Goal: Information Seeking & Learning: Learn about a topic

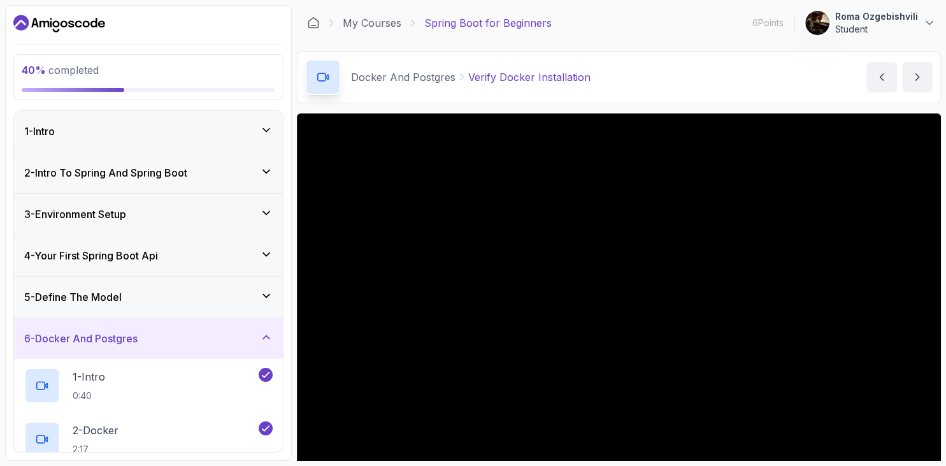
scroll to position [73, 0]
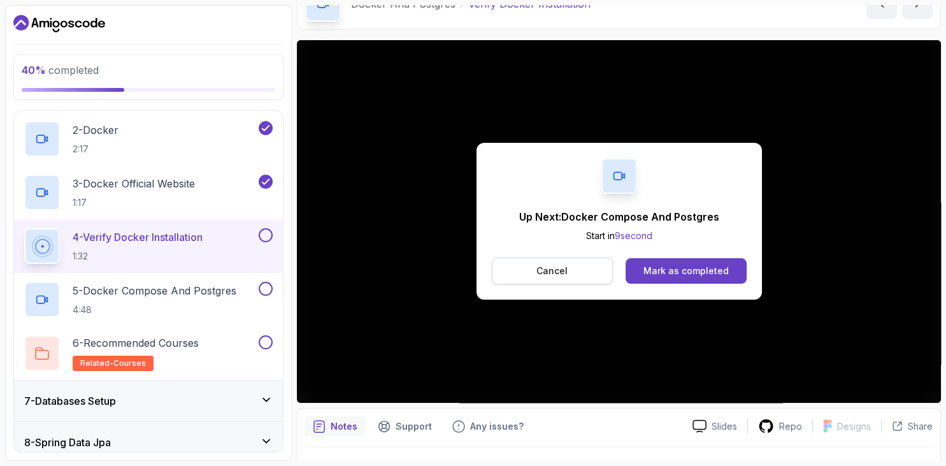
click at [552, 271] on p "Cancel" at bounding box center [551, 270] width 31 height 13
click at [542, 256] on div "Up Next: Docker Compose And Postgres Start in 9 second Cancel Mark as completed" at bounding box center [619, 221] width 285 height 157
click at [543, 264] on button "Cancel" at bounding box center [553, 270] width 122 height 27
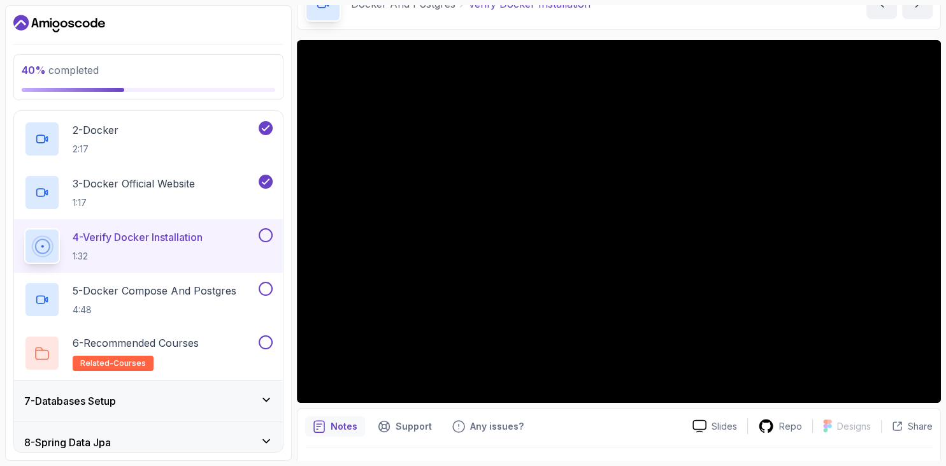
click at [266, 236] on button at bounding box center [266, 235] width 14 height 14
click at [230, 288] on p "5 - Docker Compose And Postgres" at bounding box center [155, 290] width 164 height 15
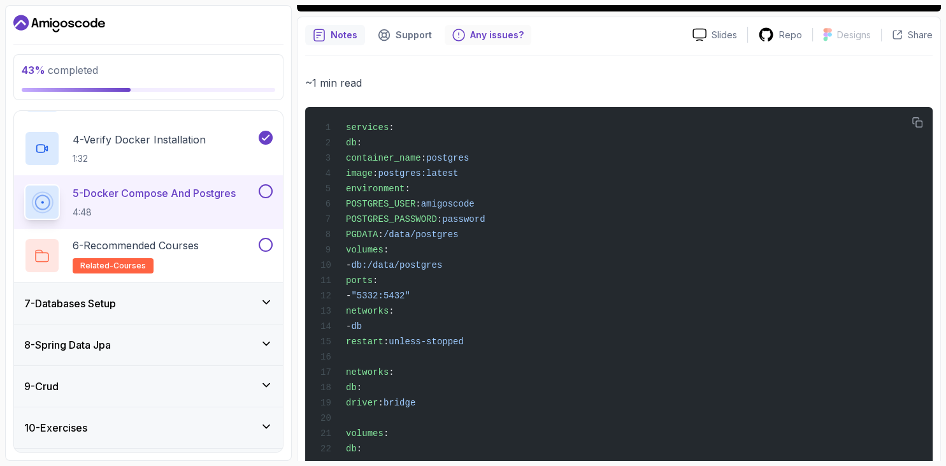
scroll to position [503, 0]
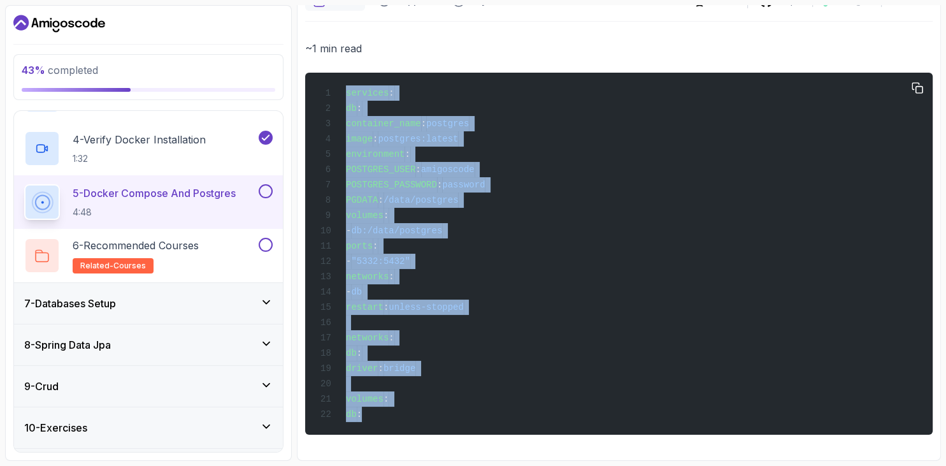
drag, startPoint x: 393, startPoint y: 422, endPoint x: 348, endPoint y: 70, distance: 355.2
click at [348, 73] on pre "services : db : container_name : postgres image : postgres:latest environment :…" at bounding box center [619, 254] width 628 height 362
copy code "services : db : container_name : postgres image : postgres:latest environment :…"
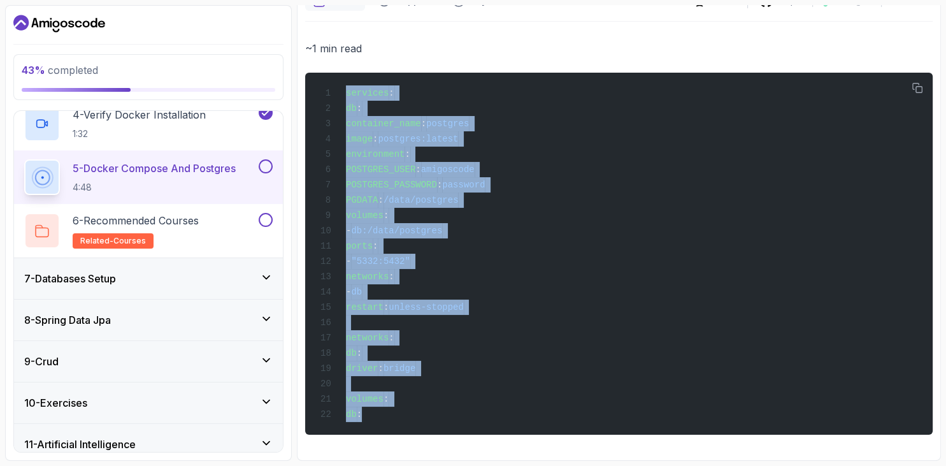
click at [240, 280] on div "7 - Databases Setup" at bounding box center [148, 278] width 248 height 15
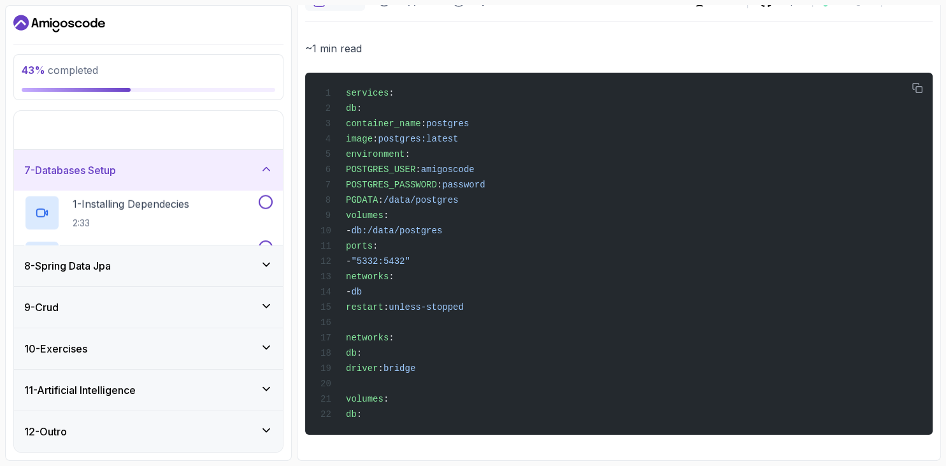
scroll to position [153, 0]
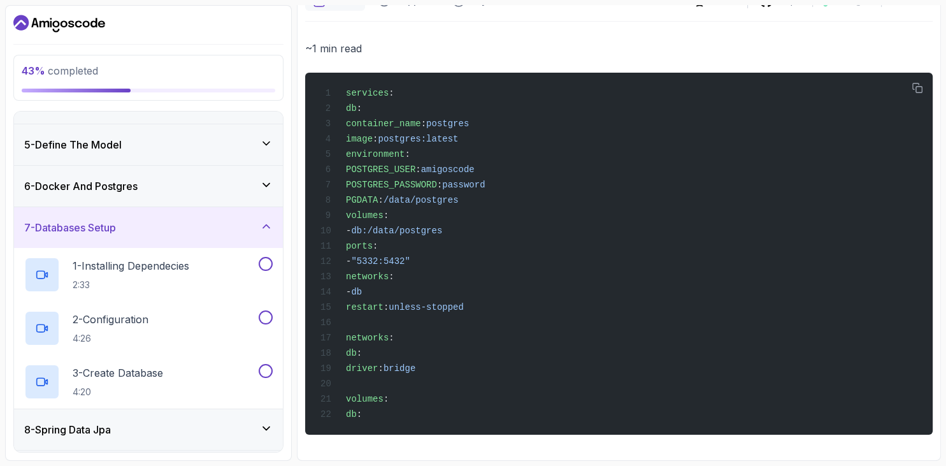
click at [252, 220] on div "7 - Databases Setup" at bounding box center [148, 227] width 248 height 15
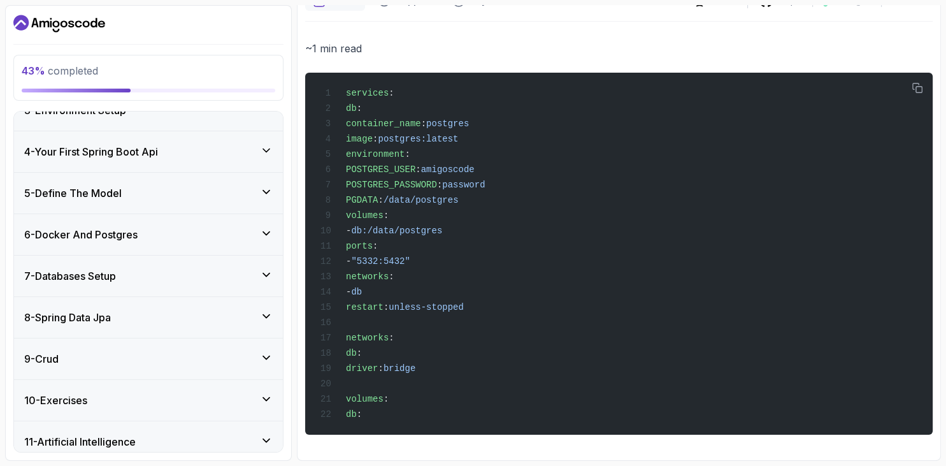
scroll to position [104, 0]
click at [257, 236] on div "6 - Docker And Postgres" at bounding box center [148, 234] width 248 height 15
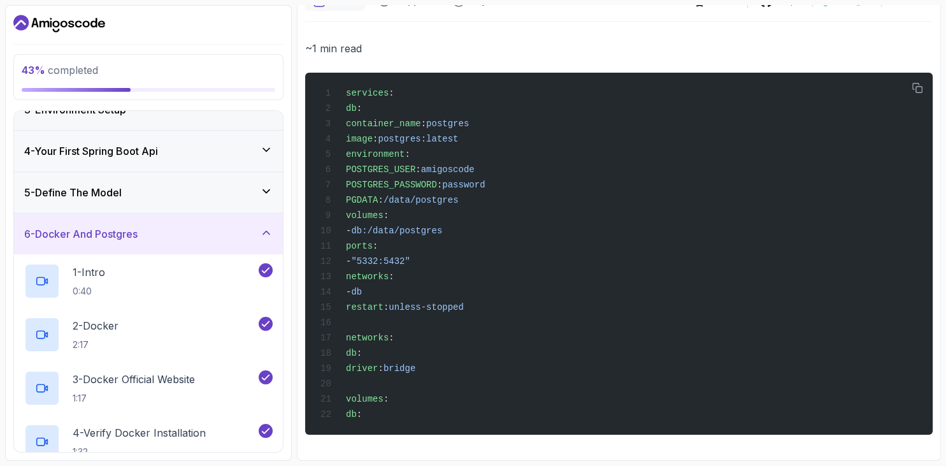
click at [257, 236] on div "6 - Docker And Postgres" at bounding box center [148, 233] width 248 height 15
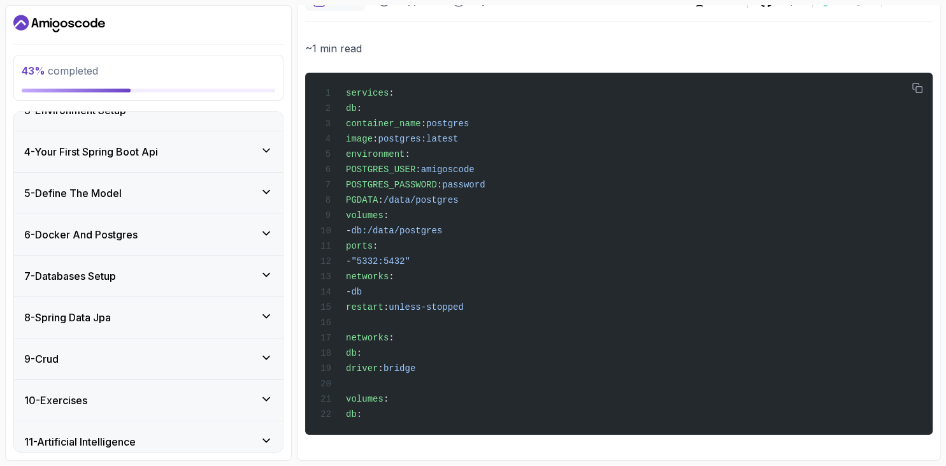
click at [257, 236] on div "6 - Docker And Postgres" at bounding box center [148, 234] width 248 height 15
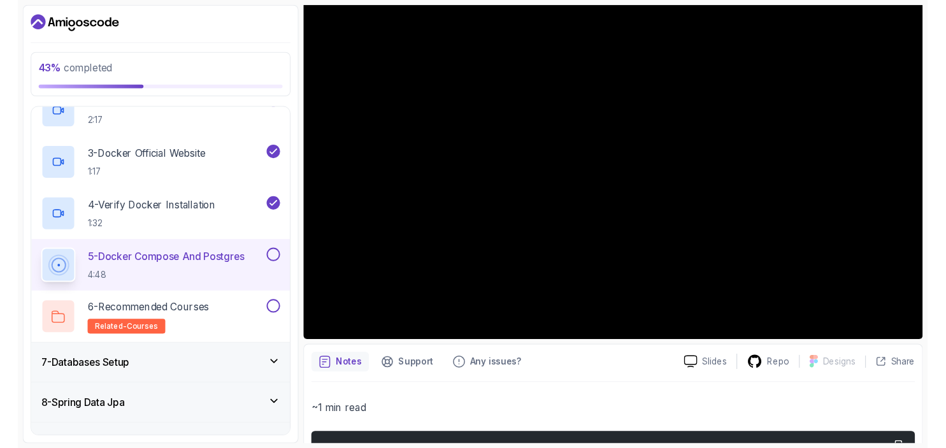
scroll to position [87, 0]
